Goal: Task Accomplishment & Management: Use online tool/utility

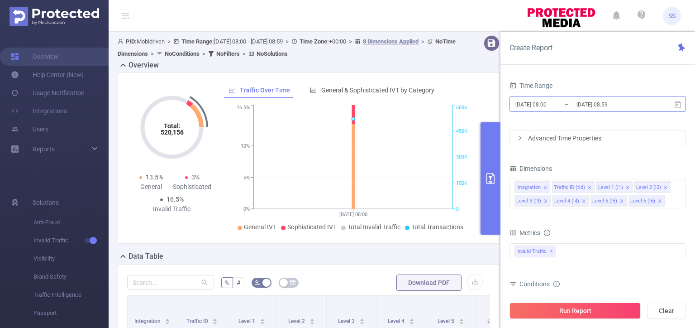
click at [556, 107] on input "[DATE] 08:00" at bounding box center [551, 104] width 73 height 12
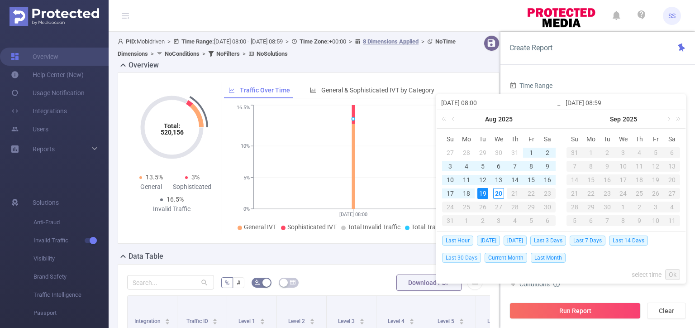
click at [466, 255] on span "Last 30 Days" at bounding box center [461, 258] width 39 height 10
type input "[DATE] 00:00"
type input "[DATE] 23:59"
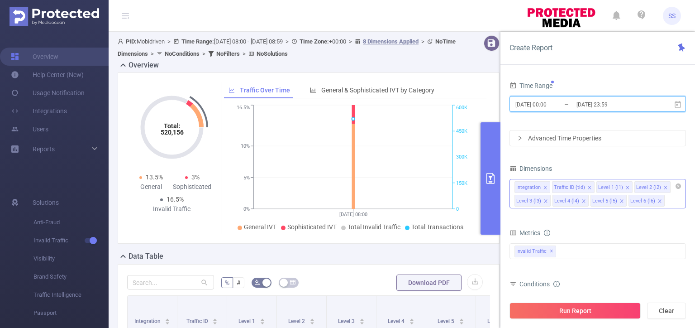
click at [546, 185] on icon "icon: close" at bounding box center [545, 187] width 5 height 5
click at [588, 188] on icon "icon: close" at bounding box center [590, 187] width 5 height 5
click at [627, 187] on icon "icon: close" at bounding box center [628, 187] width 3 height 3
click at [664, 189] on icon "icon: close" at bounding box center [666, 187] width 5 height 5
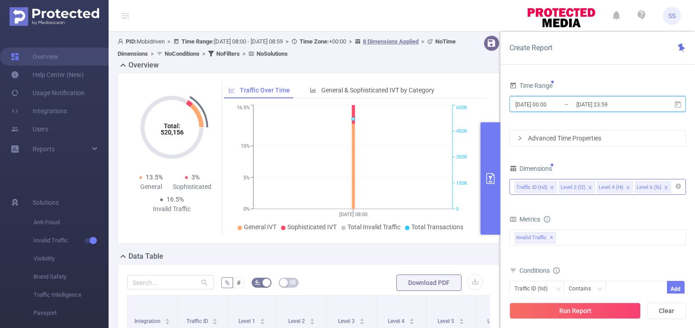
click at [664, 189] on icon "icon: close" at bounding box center [666, 187] width 5 height 5
click at [588, 238] on div "Invalid Traffic ✕" at bounding box center [598, 238] width 177 height 16
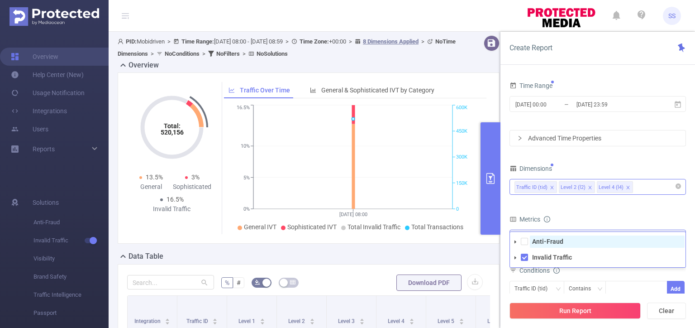
click at [569, 241] on span "Anti-Fraud" at bounding box center [607, 241] width 155 height 12
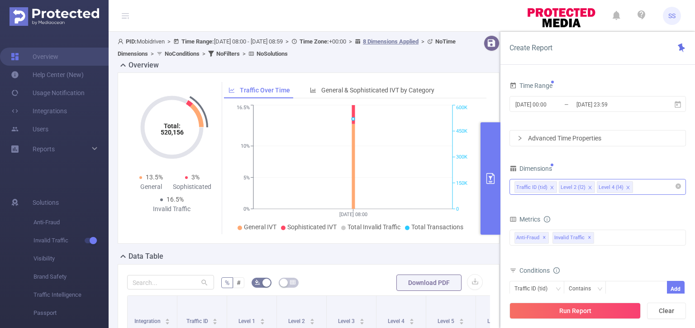
click at [583, 214] on div "Metrics" at bounding box center [598, 220] width 177 height 15
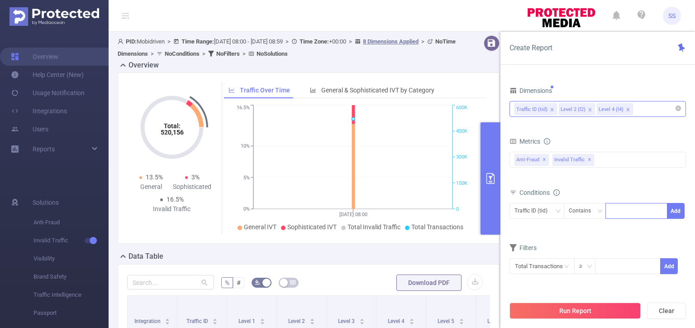
click at [634, 212] on div at bounding box center [637, 210] width 52 height 15
type input "mobi"
click at [679, 210] on button "Add" at bounding box center [676, 211] width 18 height 16
click at [630, 206] on div at bounding box center [637, 210] width 52 height 15
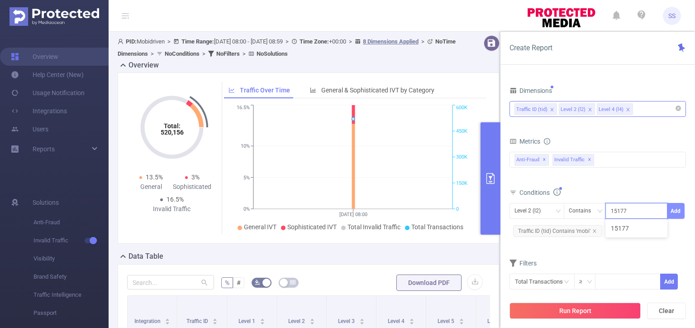
type input "15177"
click at [678, 209] on button "Add" at bounding box center [676, 211] width 18 height 16
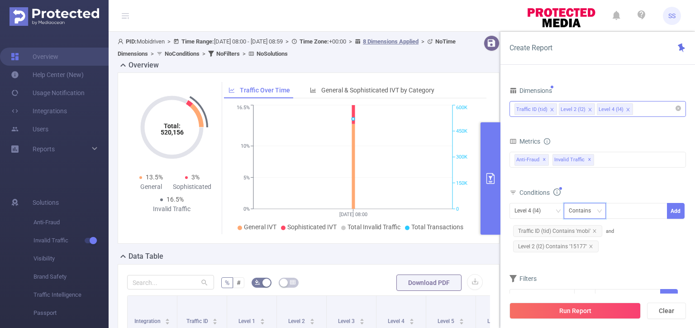
click at [580, 209] on div "Contains" at bounding box center [583, 210] width 29 height 15
click at [541, 257] on div "Conditions Level 4 (l4) Contains Add Traffic ID (tid) Contains 'mobi' and Level…" at bounding box center [598, 223] width 177 height 75
click at [594, 244] on span "Level 2 (l2) Contains '15177'" at bounding box center [556, 246] width 86 height 12
click at [591, 244] on icon "icon: close" at bounding box center [591, 246] width 5 height 5
click at [586, 206] on div "Contains" at bounding box center [583, 210] width 29 height 15
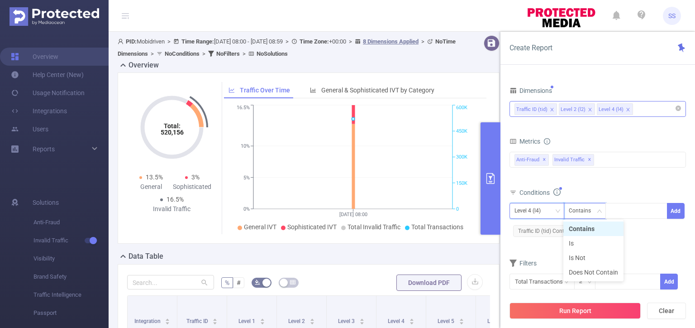
click at [550, 208] on div "Level 4 (l4)" at bounding box center [537, 210] width 45 height 15
click at [541, 244] on li "Level 2 (l2)" at bounding box center [537, 243] width 55 height 14
click at [583, 210] on div "Contains" at bounding box center [583, 210] width 29 height 15
click at [592, 242] on li "Is" at bounding box center [594, 243] width 60 height 14
click at [621, 208] on div at bounding box center [637, 210] width 52 height 15
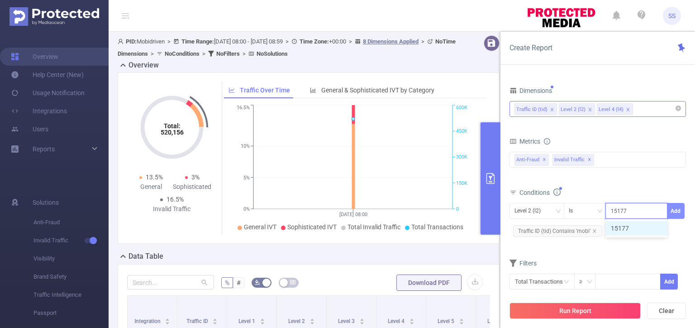
type input "15177"
click at [675, 211] on button "Add" at bounding box center [676, 211] width 18 height 16
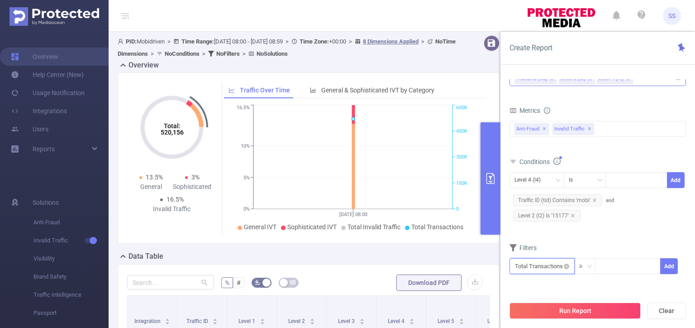
click at [539, 266] on input "text" at bounding box center [542, 266] width 65 height 16
click at [641, 263] on input at bounding box center [628, 266] width 64 height 14
click at [547, 263] on input "text" at bounding box center [542, 266] width 65 height 16
click at [543, 198] on li "Anti-Fraud" at bounding box center [542, 197] width 65 height 14
click at [614, 182] on li "Fraudulent" at bounding box center [600, 183] width 54 height 14
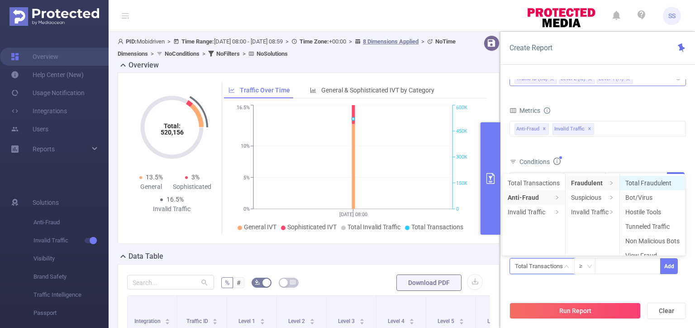
click at [646, 182] on li "Total Fraudulent" at bounding box center [652, 183] width 65 height 14
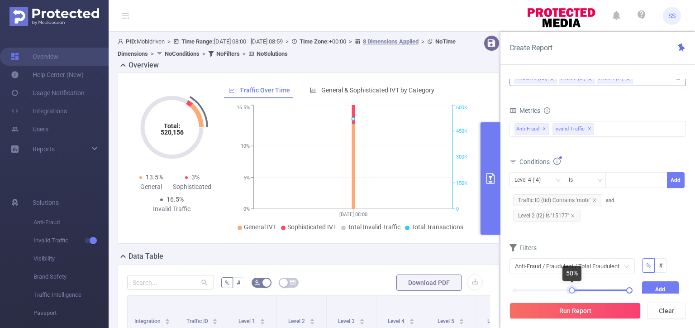
drag, startPoint x: 513, startPoint y: 287, endPoint x: 570, endPoint y: 291, distance: 57.1
click at [570, 291] on div at bounding box center [572, 290] width 6 height 6
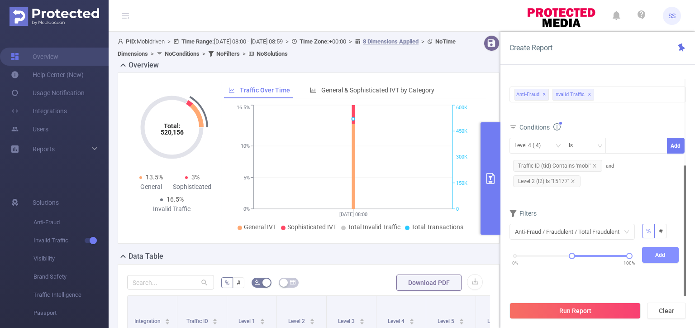
click at [657, 251] on button "Add" at bounding box center [660, 255] width 37 height 16
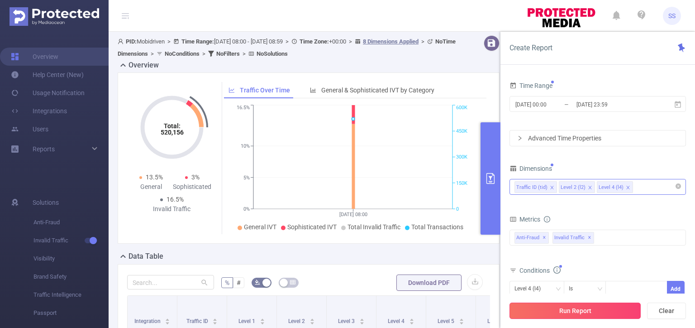
click at [569, 309] on button "Run Report" at bounding box center [575, 310] width 131 height 16
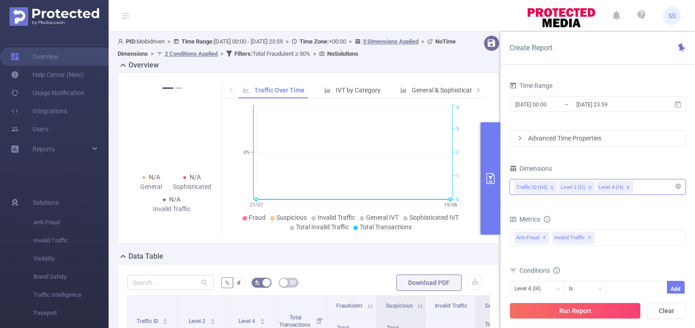
click at [490, 166] on button "primary" at bounding box center [491, 178] width 20 height 112
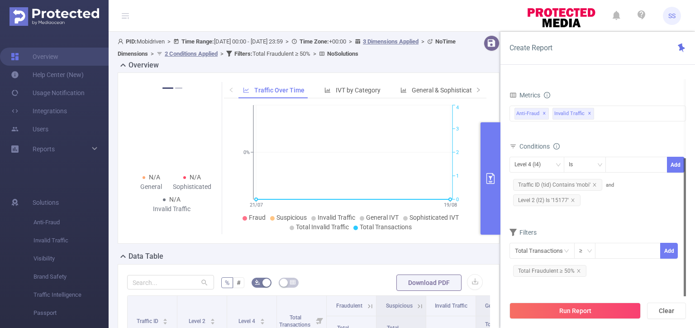
click at [583, 319] on div "Run Report Clear" at bounding box center [598, 310] width 195 height 34
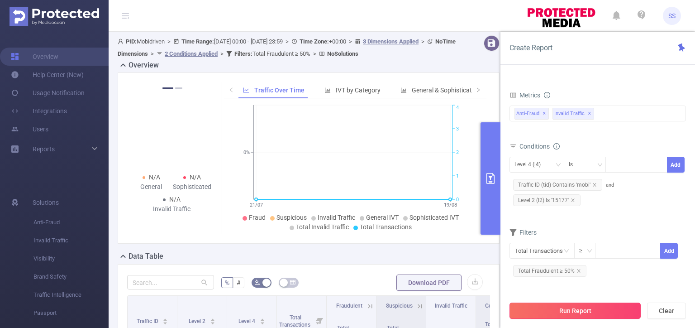
click at [583, 311] on button "Run Report" at bounding box center [575, 310] width 131 height 16
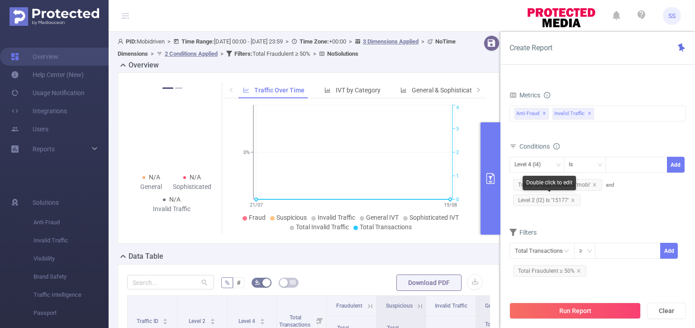
click at [576, 199] on span "Level 2 (l2) Is '15177'" at bounding box center [546, 200] width 67 height 12
click at [572, 200] on icon "icon: close" at bounding box center [573, 200] width 5 height 5
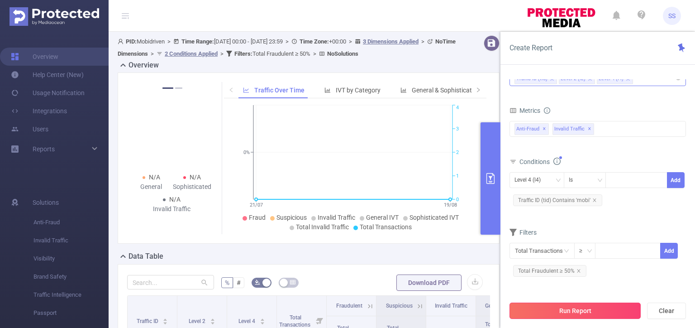
click at [590, 306] on button "Run Report" at bounding box center [575, 310] width 131 height 16
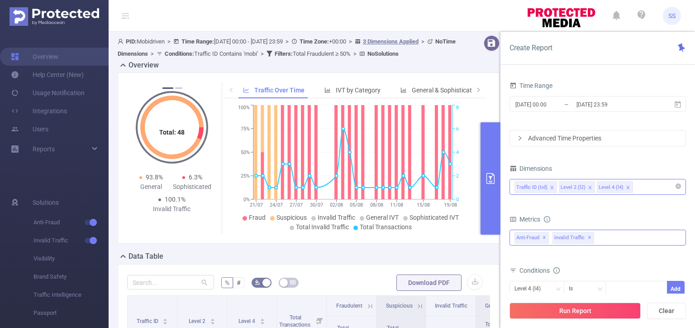
click at [588, 237] on span "✕" at bounding box center [590, 237] width 4 height 11
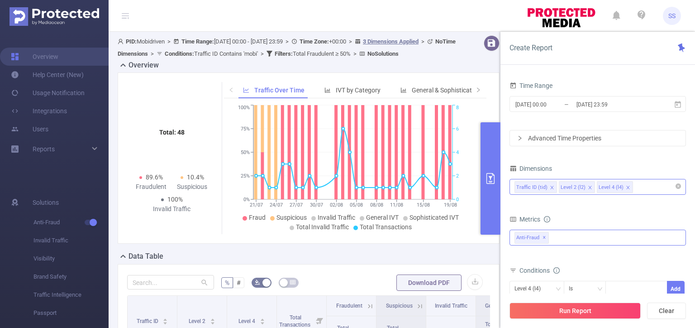
click at [617, 213] on div "Metrics" at bounding box center [598, 220] width 177 height 15
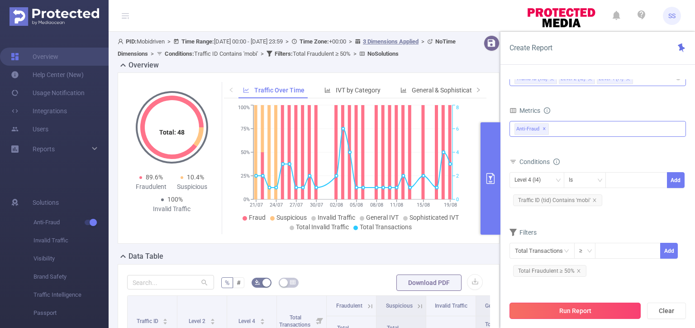
click at [590, 312] on button "Run Report" at bounding box center [575, 310] width 131 height 16
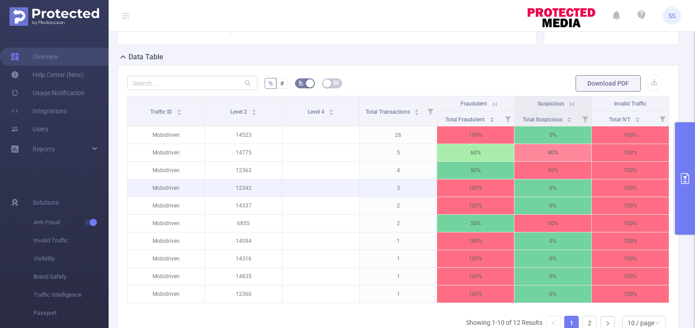
scroll to position [171, 0]
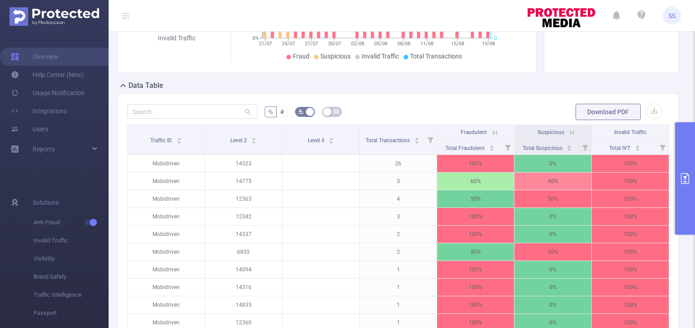
click at [695, 175] on button "primary" at bounding box center [685, 178] width 20 height 112
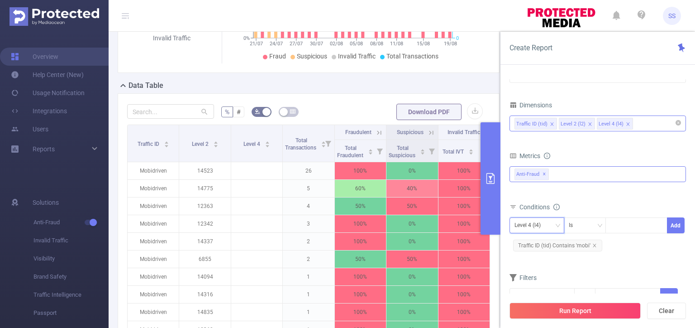
click at [552, 221] on div "Level 4 (l4)" at bounding box center [537, 225] width 45 height 15
click at [535, 258] on li "Level 2 (l2)" at bounding box center [537, 257] width 55 height 14
click at [627, 126] on icon "icon: close" at bounding box center [628, 124] width 5 height 5
click at [642, 123] on div "Traffic ID (tid) Level 2 (l2)" at bounding box center [598, 123] width 167 height 15
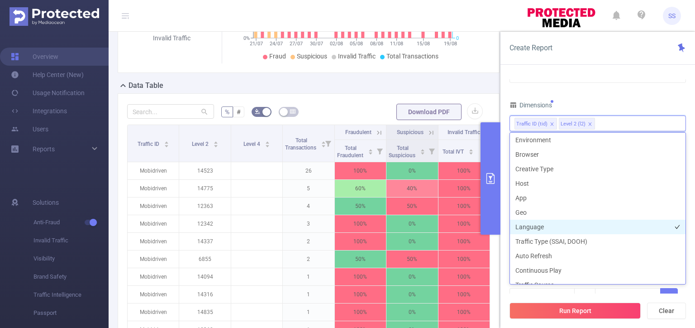
scroll to position [142, 0]
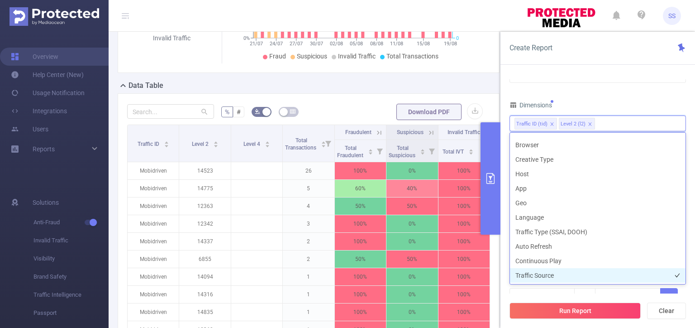
click at [569, 274] on li "Traffic Source" at bounding box center [598, 275] width 176 height 14
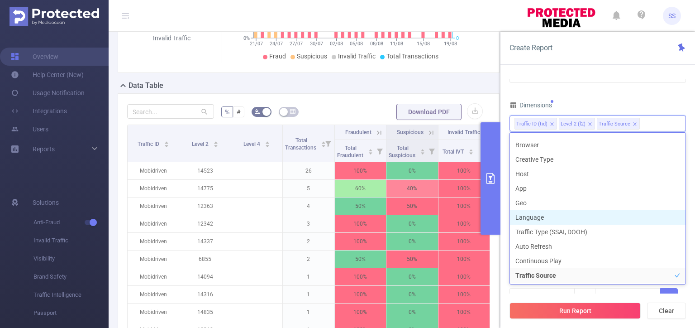
scroll to position [132, 0]
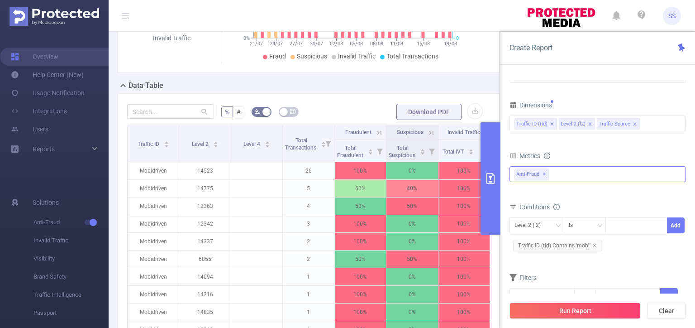
click at [593, 102] on div "Dimensions" at bounding box center [598, 106] width 177 height 15
click at [581, 309] on button "Run Report" at bounding box center [575, 310] width 131 height 16
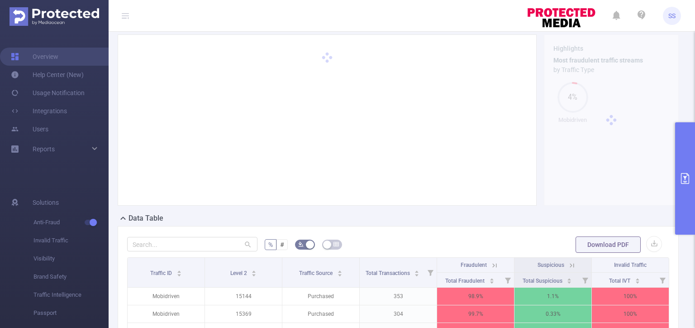
scroll to position [37, 0]
click at [695, 158] on button "primary" at bounding box center [685, 178] width 20 height 112
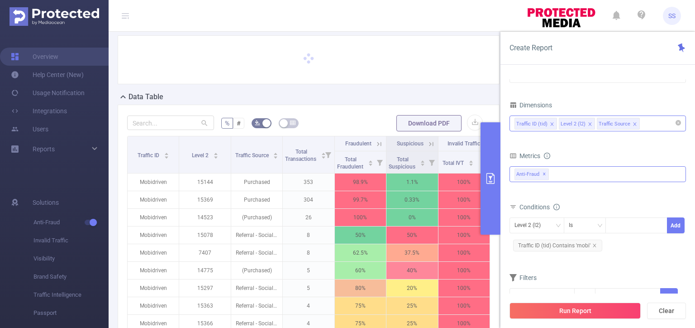
click at [671, 126] on div "Traffic ID (tid) Level 2 (l2) Traffic Source" at bounding box center [598, 123] width 167 height 15
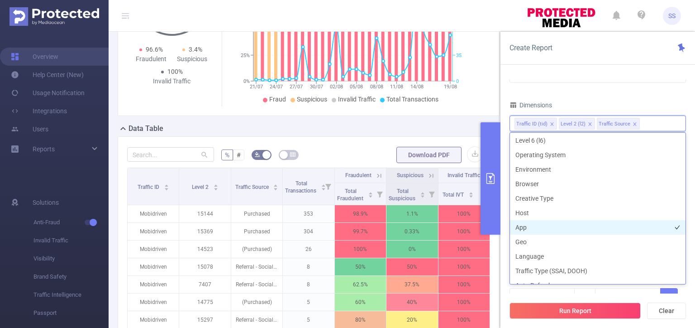
scroll to position [142, 0]
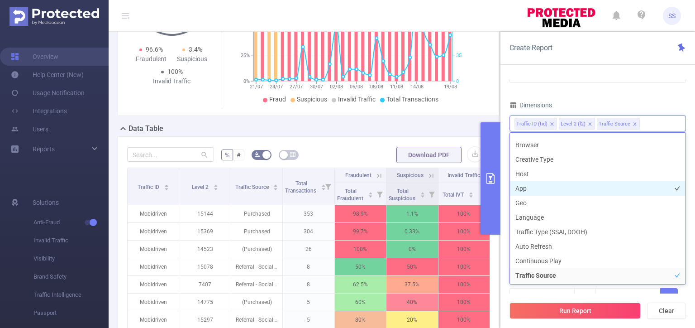
click at [581, 188] on li "App" at bounding box center [598, 188] width 176 height 14
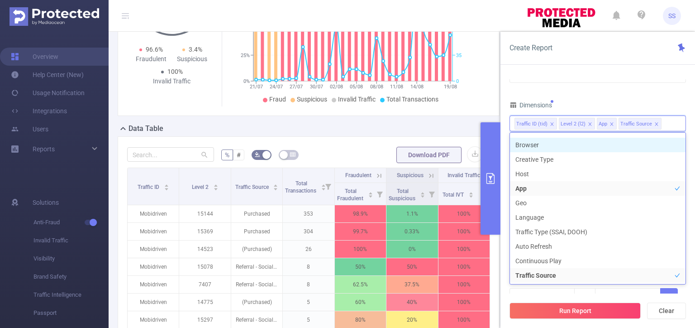
scroll to position [132, 0]
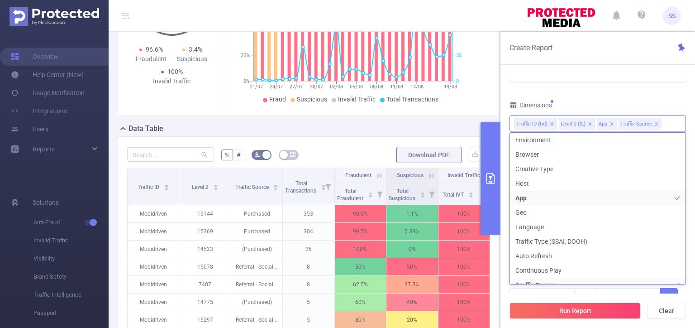
click at [655, 122] on icon "icon: close" at bounding box center [656, 123] width 3 height 3
click at [589, 98] on div "Time Range [DATE] 00:00 _ [DATE] 23:59 Advanced Time Properties Dimensions Traf…" at bounding box center [598, 173] width 177 height 315
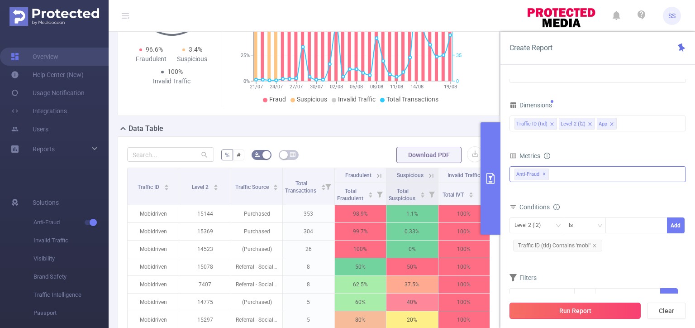
click at [585, 310] on button "Run Report" at bounding box center [575, 310] width 131 height 16
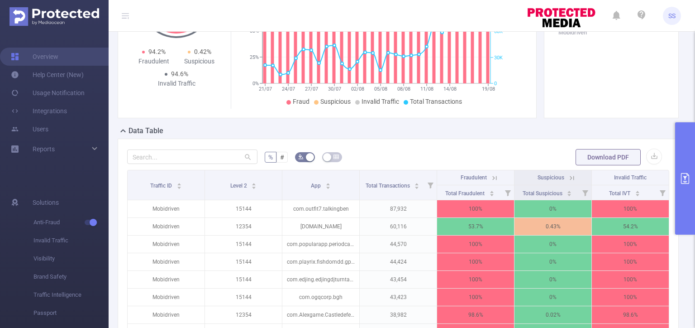
scroll to position [216, 0]
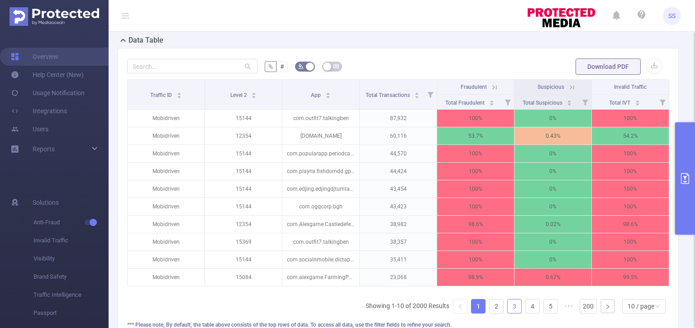
click at [508, 313] on link "3" at bounding box center [515, 306] width 14 height 14
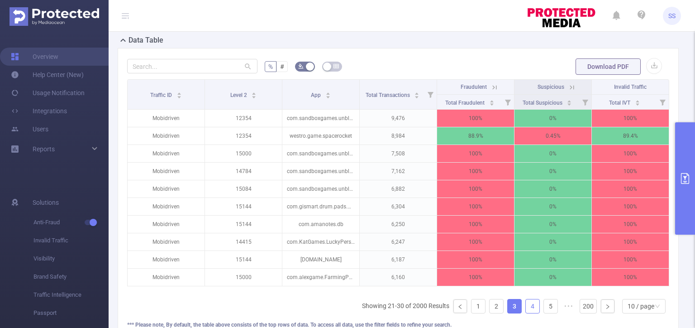
click at [526, 312] on link "4" at bounding box center [533, 306] width 14 height 14
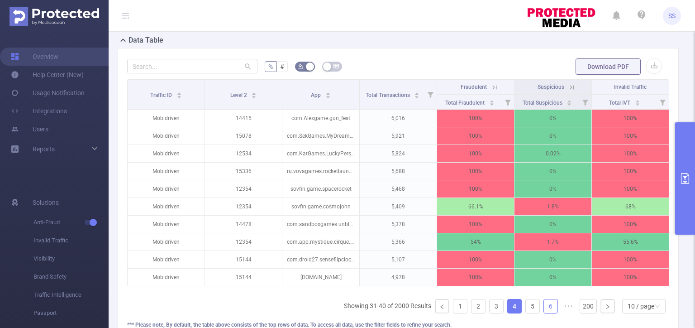
click at [544, 312] on link "6" at bounding box center [551, 306] width 14 height 14
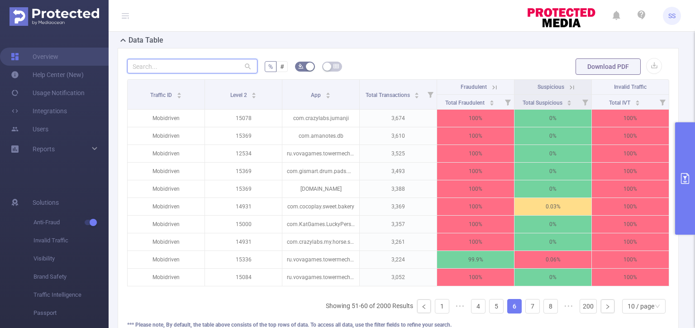
click at [174, 70] on input "text" at bounding box center [192, 66] width 130 height 14
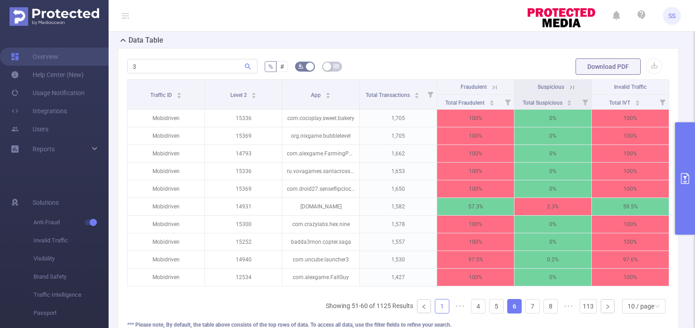
click at [436, 312] on link "1" at bounding box center [443, 306] width 14 height 14
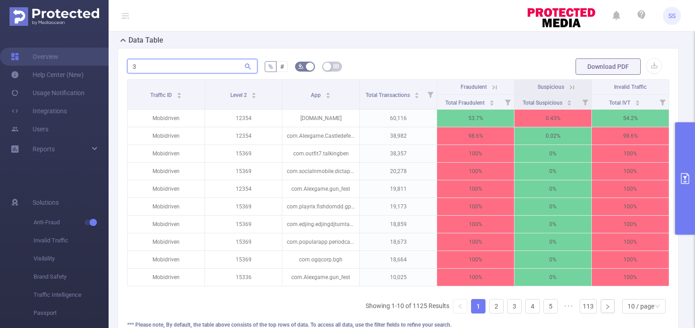
drag, startPoint x: 146, startPoint y: 66, endPoint x: 140, endPoint y: 68, distance: 5.7
click at [140, 68] on input "3" at bounding box center [192, 66] width 130 height 14
click at [136, 70] on input "3" at bounding box center [192, 66] width 130 height 14
drag, startPoint x: 137, startPoint y: 67, endPoint x: 120, endPoint y: 68, distance: 17.7
click at [120, 68] on div "3 % # Download PDF Traffic ID Level 2 App Total Transactions Fraudulent Suspici…" at bounding box center [398, 202] width 561 height 309
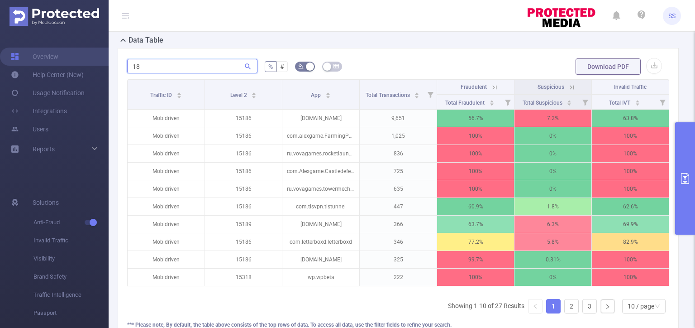
type input "1"
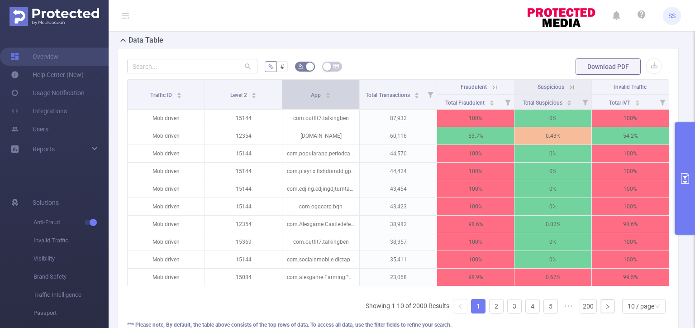
click at [318, 99] on div "App" at bounding box center [321, 94] width 20 height 9
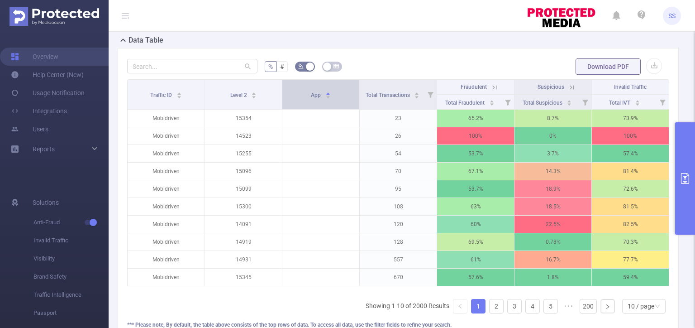
click at [321, 98] on div "App" at bounding box center [321, 94] width 20 height 9
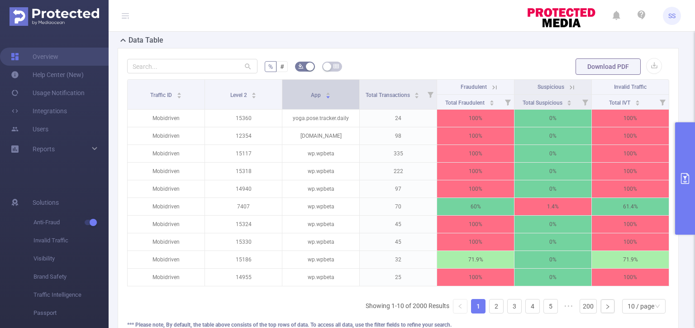
click at [321, 98] on div "App" at bounding box center [321, 94] width 20 height 9
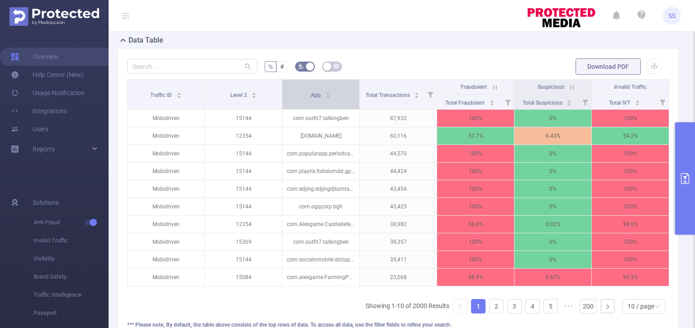
click at [323, 99] on div "App" at bounding box center [321, 94] width 20 height 9
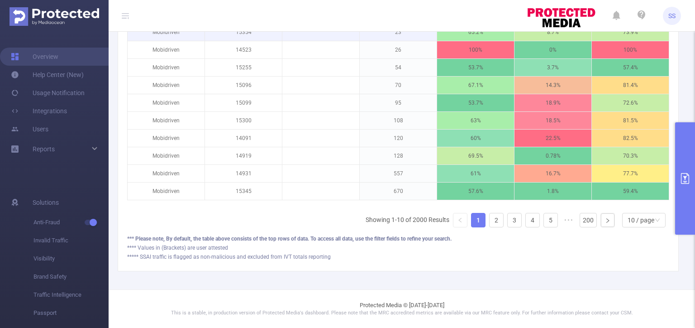
scroll to position [171, 0]
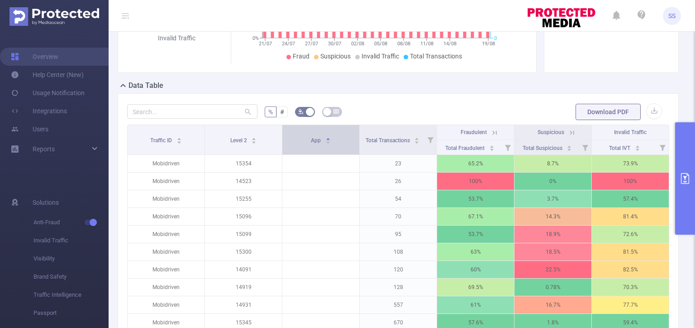
click at [314, 144] on div "App" at bounding box center [321, 139] width 20 height 9
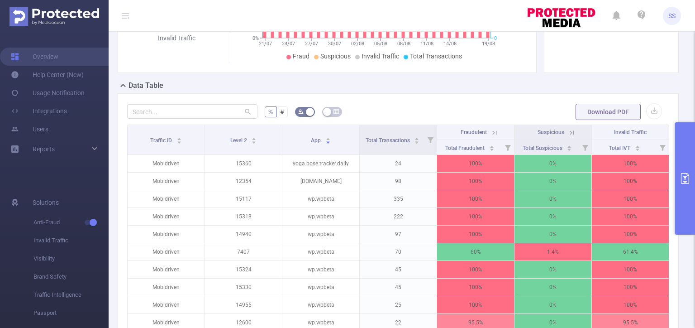
click at [695, 150] on button "primary" at bounding box center [685, 178] width 20 height 112
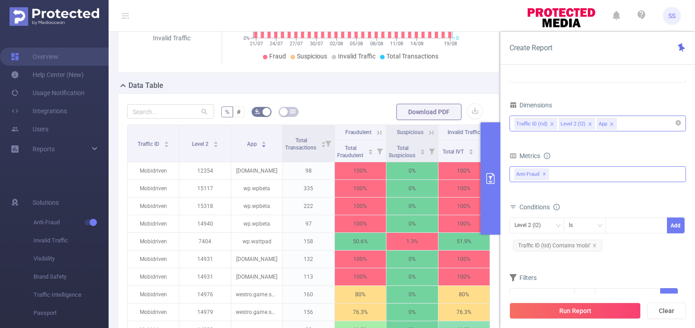
click at [646, 124] on div "Traffic ID (tid) Level 2 (l2) App" at bounding box center [598, 123] width 167 height 15
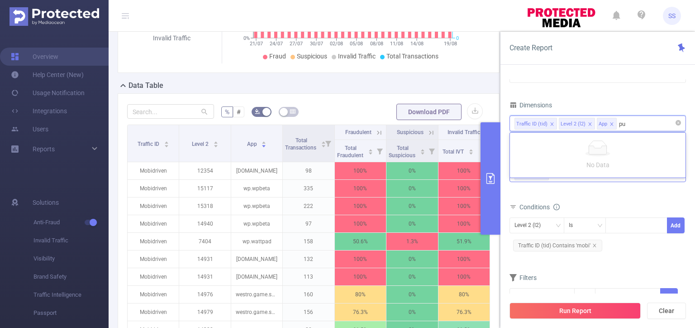
type input "p"
type input "d"
type input "s"
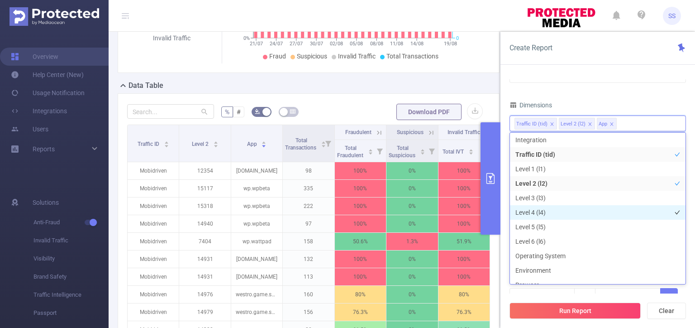
click at [563, 214] on li "Level 4 (l4)" at bounding box center [598, 212] width 176 height 14
click at [648, 123] on icon "icon: close" at bounding box center [650, 124] width 5 height 5
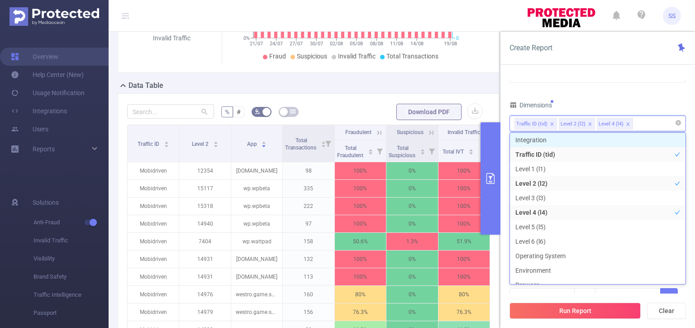
click at [632, 95] on div "Time Range [DATE] 00:00 _ [DATE] 23:59 Advanced Time Properties Dimensions Traf…" at bounding box center [598, 173] width 177 height 315
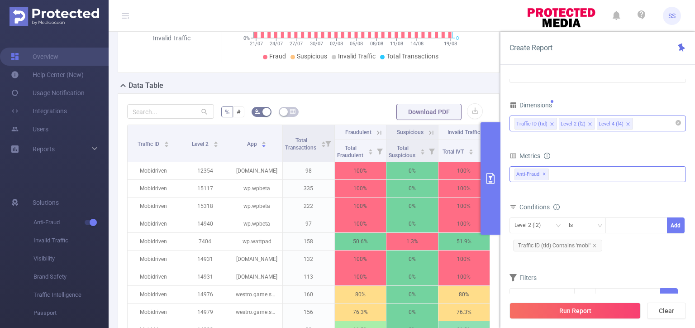
click at [588, 125] on icon "icon: close" at bounding box center [590, 124] width 5 height 5
click at [611, 88] on div "Time Range [DATE] 00:00 _ [DATE] 23:59 Advanced Time Properties Dimensions Traf…" at bounding box center [598, 173] width 177 height 315
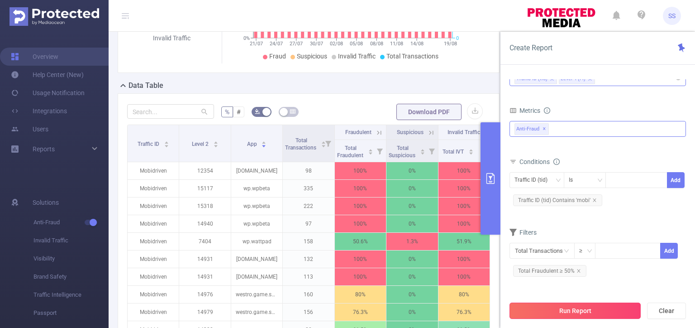
click at [577, 310] on button "Run Report" at bounding box center [575, 310] width 131 height 16
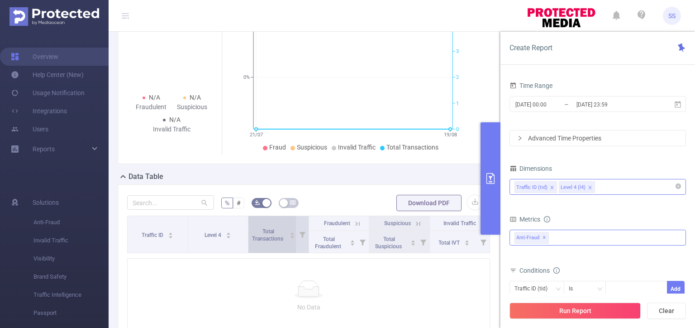
scroll to position [91, 0]
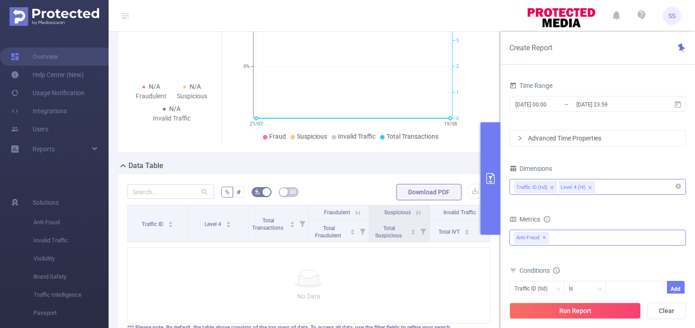
click at [589, 190] on icon "icon: close" at bounding box center [590, 187] width 5 height 5
click at [594, 187] on div "Traffic ID (tid)" at bounding box center [598, 186] width 167 height 15
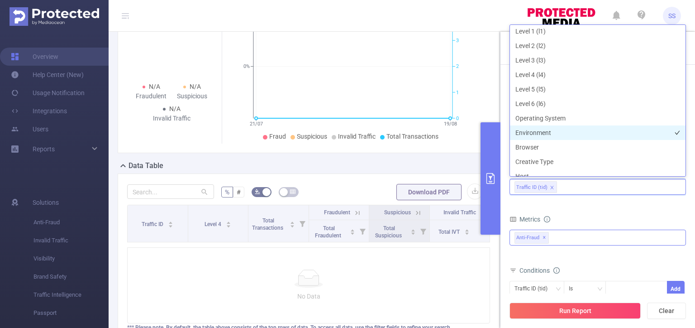
scroll to position [45, 0]
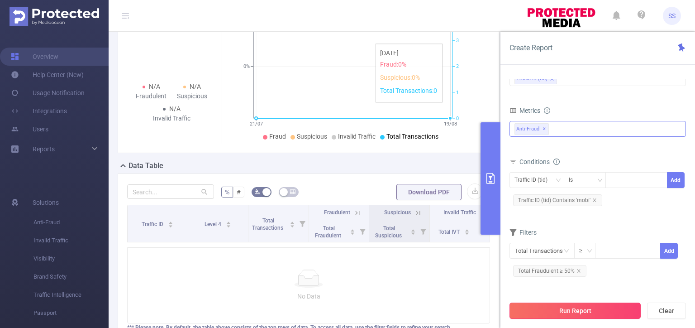
click at [580, 313] on button "Run Report" at bounding box center [575, 310] width 131 height 16
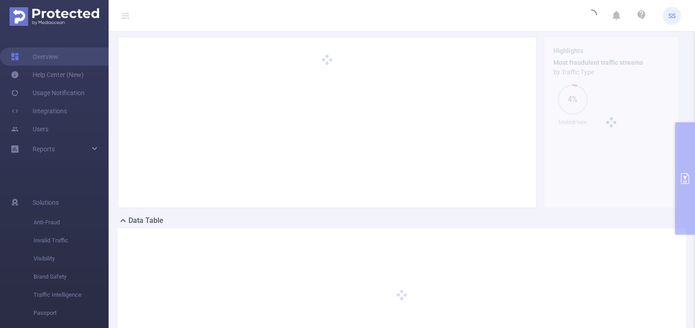
scroll to position [0, 0]
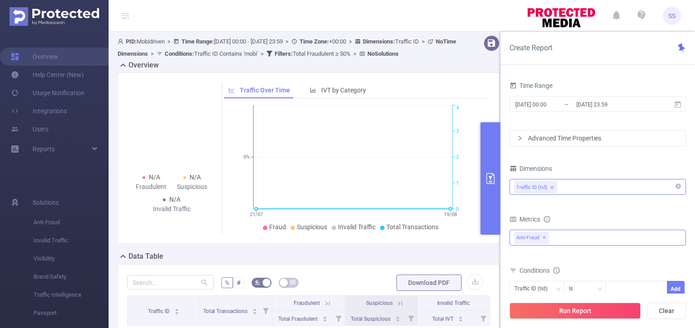
click at [576, 185] on div "Traffic ID (tid)" at bounding box center [598, 186] width 167 height 15
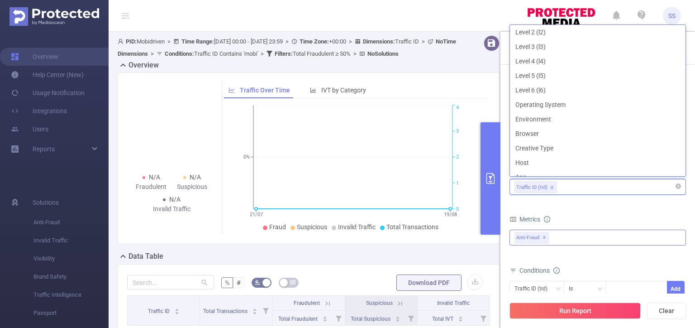
scroll to position [16, 0]
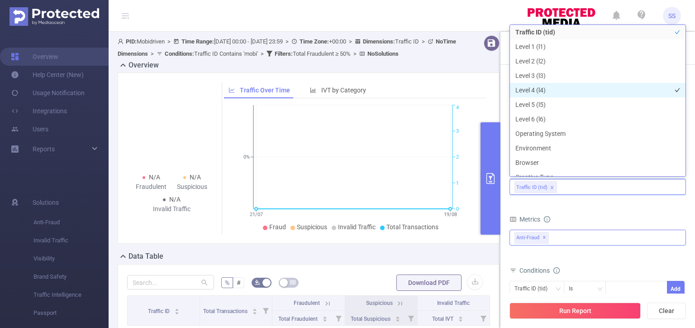
click at [550, 93] on li "Level 4 (l4)" at bounding box center [598, 90] width 176 height 14
click at [578, 214] on div "Metrics" at bounding box center [598, 220] width 177 height 15
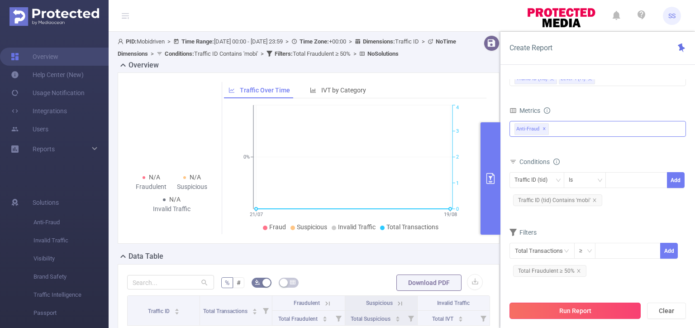
click at [581, 306] on button "Run Report" at bounding box center [575, 310] width 131 height 16
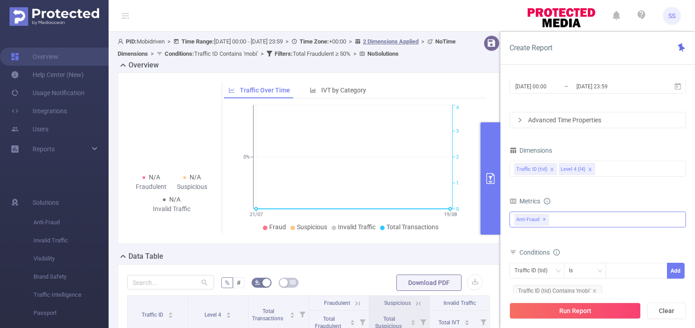
click at [572, 218] on div "Anti-Fraud Invalid Traffic Anti-Fraud ✕" at bounding box center [598, 219] width 177 height 16
click at [563, 200] on div "Metrics" at bounding box center [598, 202] width 177 height 15
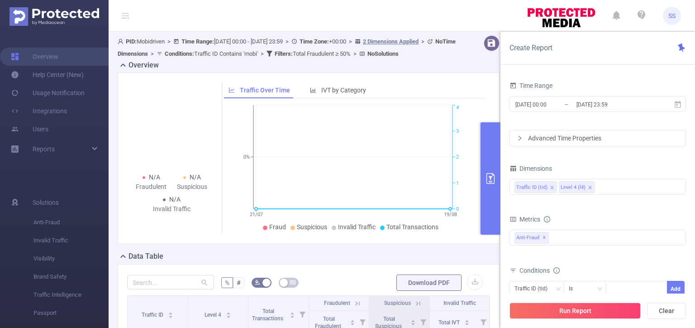
click at [585, 187] on li "Level 4 (l4)" at bounding box center [577, 187] width 36 height 12
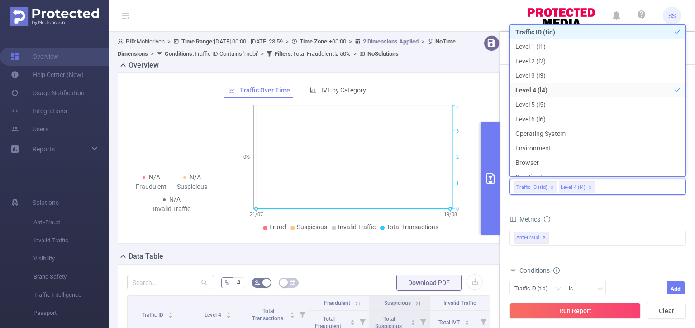
click at [589, 187] on icon "icon: close" at bounding box center [590, 187] width 3 height 3
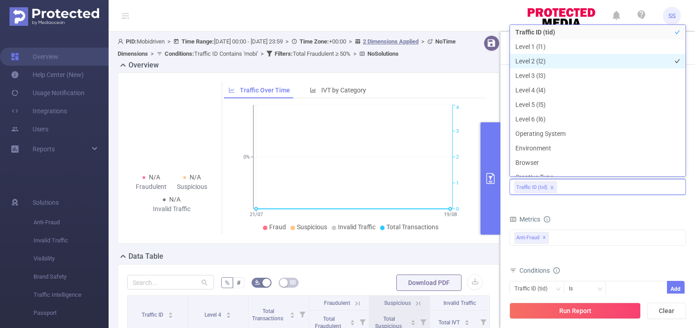
click at [557, 63] on li "Level 2 (l2)" at bounding box center [598, 61] width 176 height 14
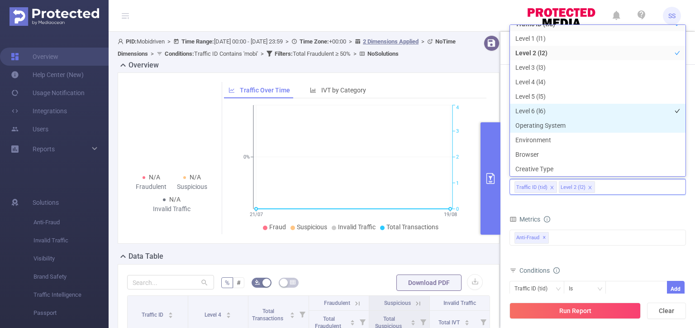
click at [565, 111] on li "Level 6 (l6)" at bounding box center [598, 111] width 176 height 14
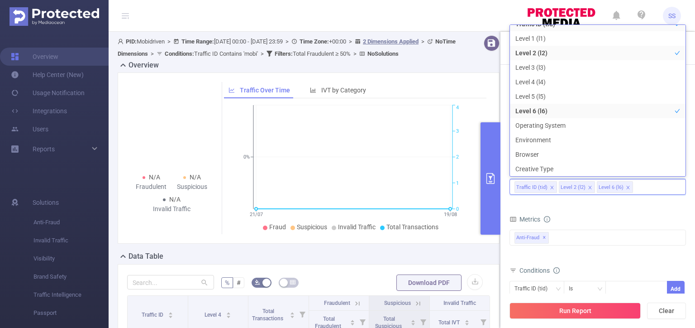
scroll to position [38, 0]
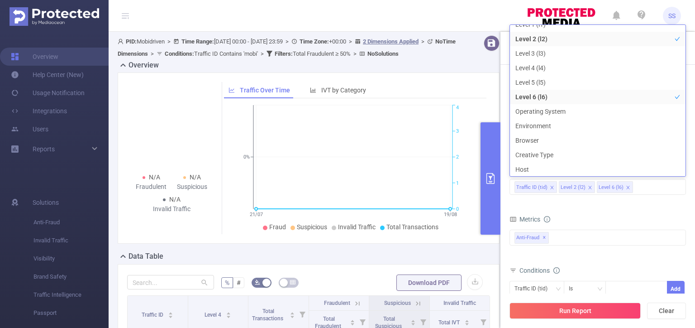
click at [592, 213] on div "Metrics" at bounding box center [598, 220] width 177 height 15
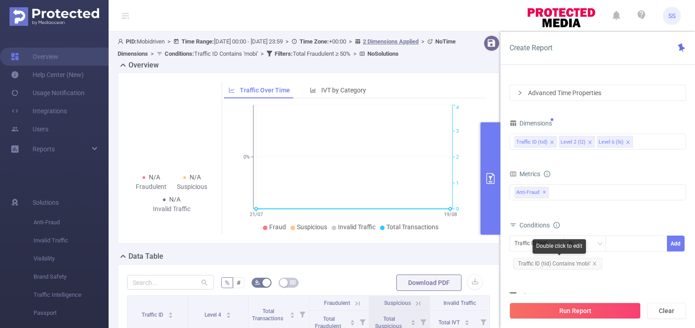
click at [546, 244] on div "Double click to edit" at bounding box center [559, 246] width 53 height 14
click at [518, 244] on div "Traffic ID (tid)" at bounding box center [534, 243] width 39 height 15
click at [538, 272] on li "Level 2 (l2)" at bounding box center [537, 275] width 55 height 14
click at [580, 247] on div "Is" at bounding box center [585, 243] width 33 height 15
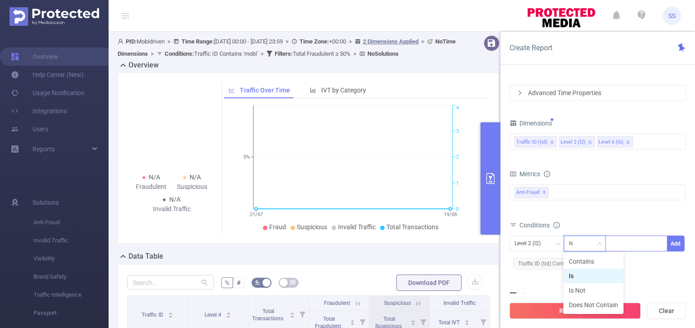
click at [620, 243] on div at bounding box center [637, 243] width 52 height 15
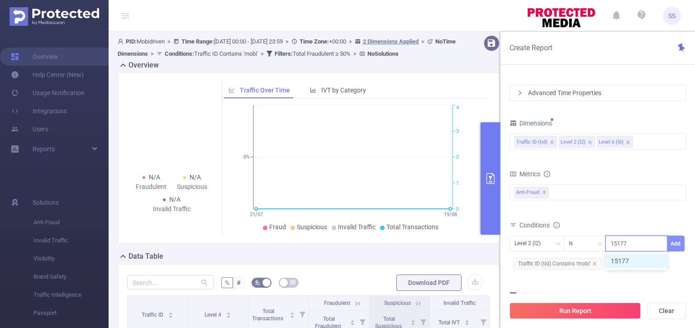
type input "15177"
click at [680, 243] on button "Add" at bounding box center [676, 243] width 18 height 16
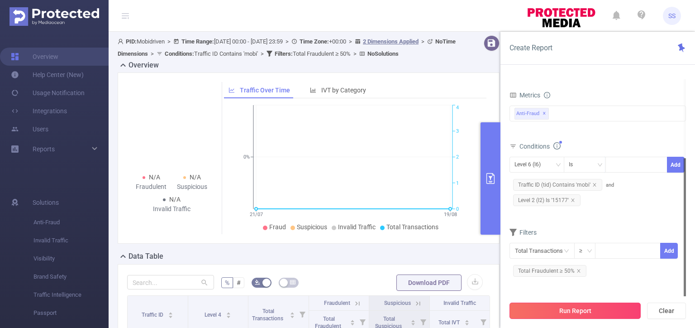
click at [578, 309] on button "Run Report" at bounding box center [575, 310] width 131 height 16
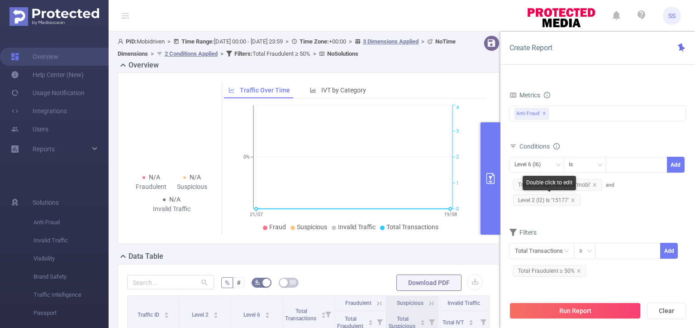
click at [573, 201] on span "Level 2 (l2) Is '15177'" at bounding box center [546, 200] width 67 height 12
click at [571, 199] on icon "icon: close" at bounding box center [573, 200] width 5 height 5
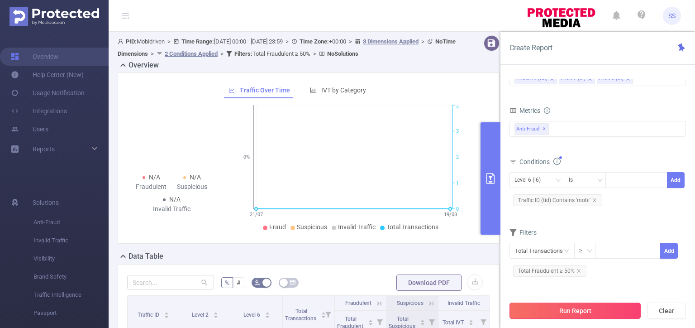
click at [582, 317] on button "Run Report" at bounding box center [575, 310] width 131 height 16
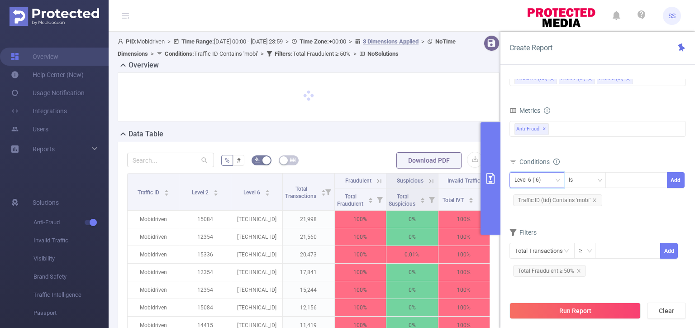
click at [540, 179] on div "Level 6 (l6)" at bounding box center [531, 179] width 33 height 15
click at [532, 212] on li "Level 2 (l2)" at bounding box center [537, 212] width 55 height 14
click at [630, 178] on div at bounding box center [637, 179] width 52 height 15
click at [589, 179] on div "Is" at bounding box center [585, 179] width 33 height 15
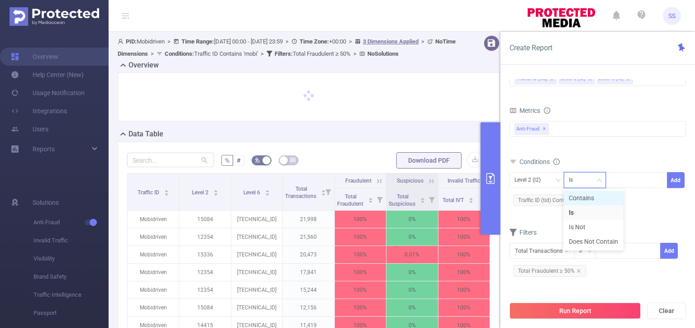
click at [589, 199] on li "Contains" at bounding box center [594, 198] width 60 height 14
click at [617, 177] on div at bounding box center [637, 179] width 52 height 15
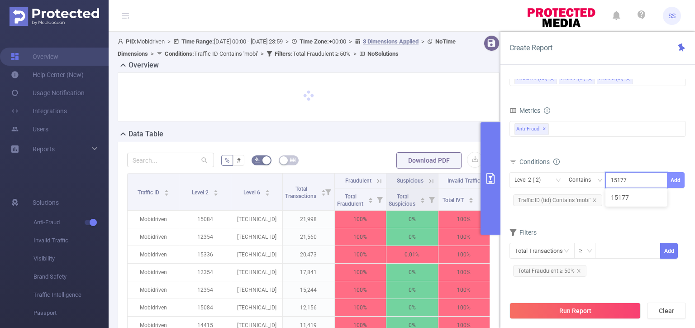
type input "15177"
click at [677, 183] on button "Add" at bounding box center [676, 180] width 18 height 16
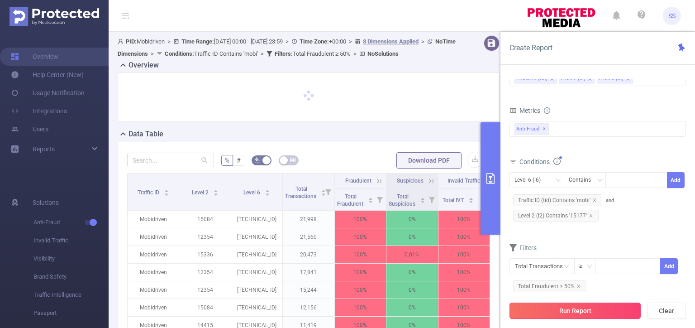
click at [598, 312] on button "Run Report" at bounding box center [575, 310] width 131 height 16
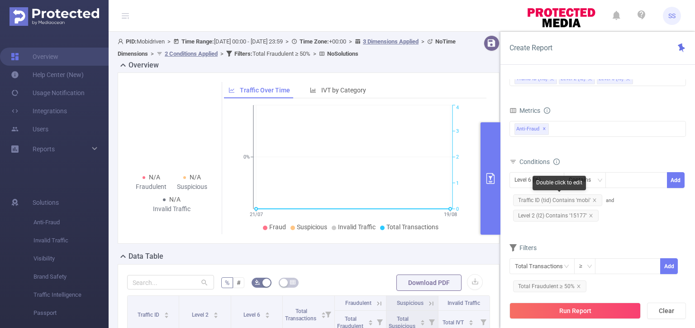
click at [596, 199] on span "Traffic ID (tid) Contains 'mobi'" at bounding box center [557, 200] width 89 height 12
click at [590, 216] on icon "icon: close" at bounding box center [591, 215] width 5 height 5
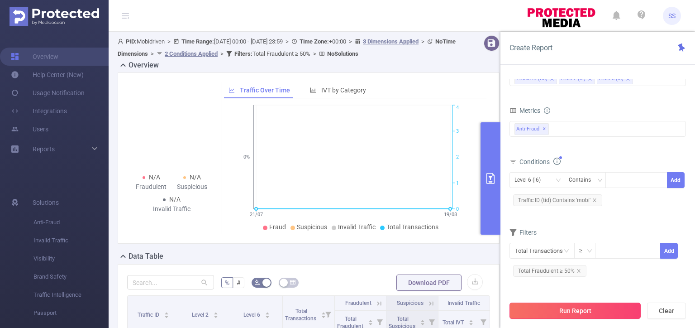
click at [579, 308] on button "Run Report" at bounding box center [575, 310] width 131 height 16
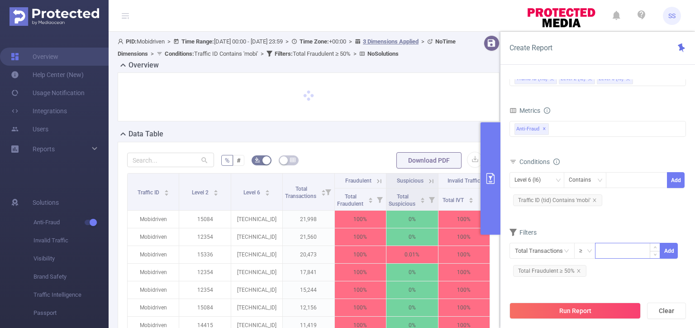
click at [611, 249] on input at bounding box center [628, 250] width 64 height 14
type input "10"
click at [666, 250] on button "Add" at bounding box center [670, 251] width 18 height 16
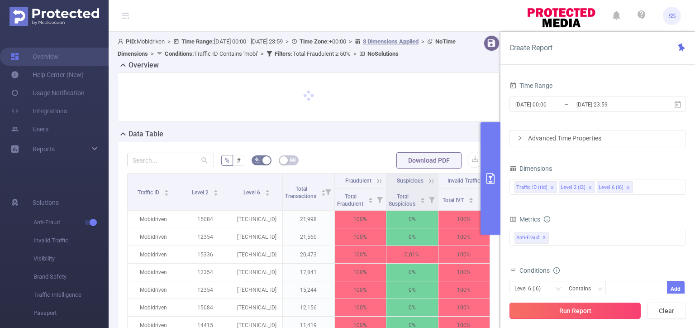
click at [576, 311] on button "Run Report" at bounding box center [575, 310] width 131 height 16
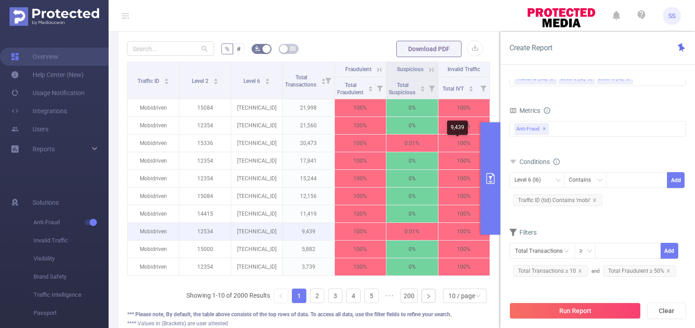
scroll to position [178, 0]
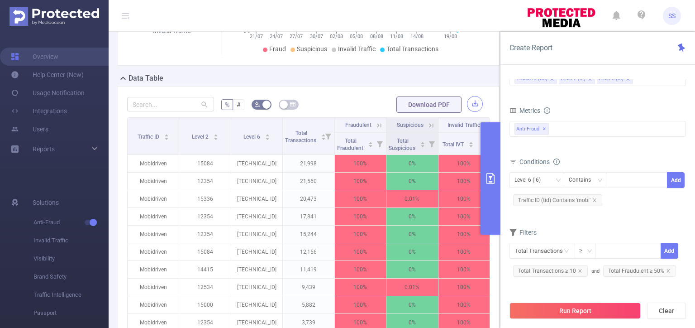
click at [471, 100] on button "button" at bounding box center [475, 104] width 16 height 16
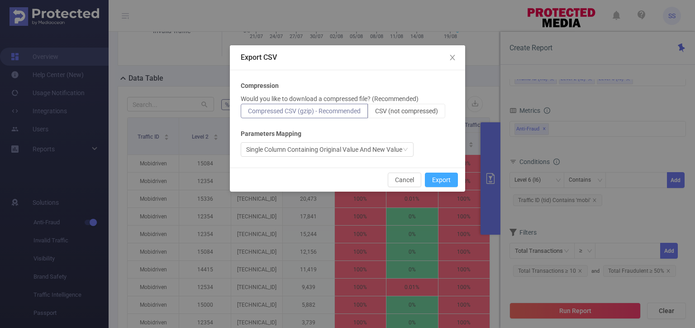
click at [437, 179] on button "Export" at bounding box center [441, 179] width 33 height 14
